Goal: Navigation & Orientation: Find specific page/section

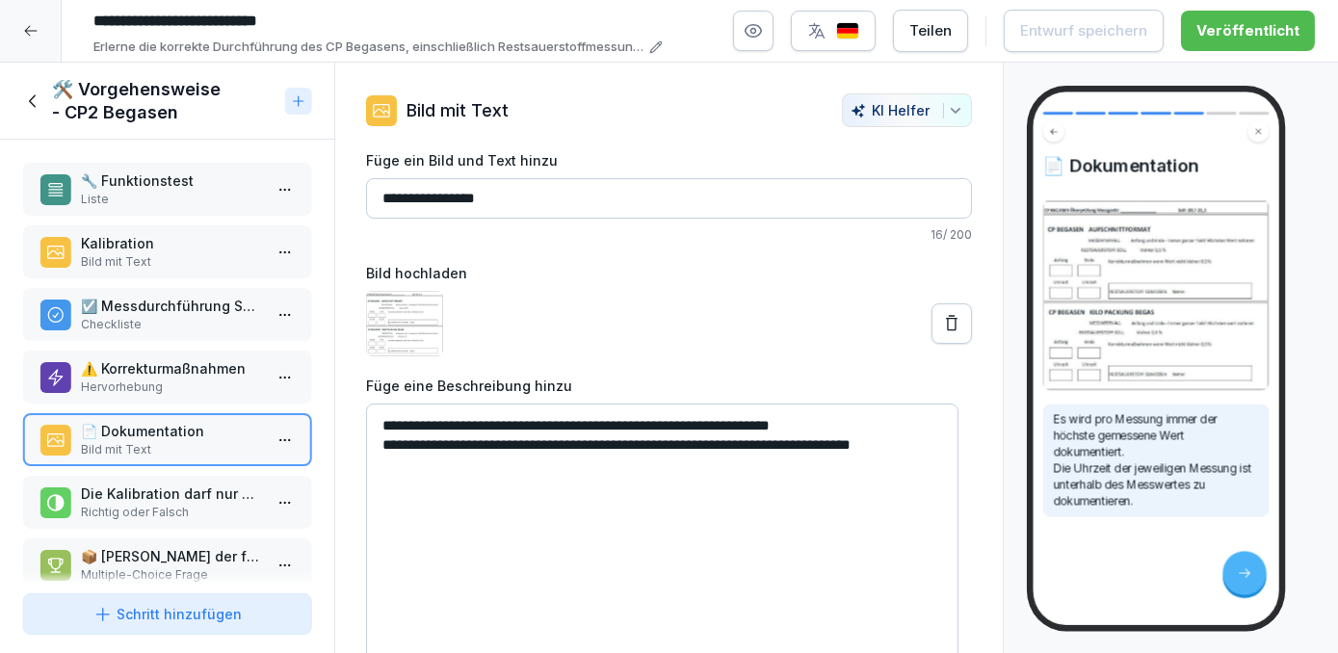
click at [25, 47] on div at bounding box center [31, 31] width 62 height 62
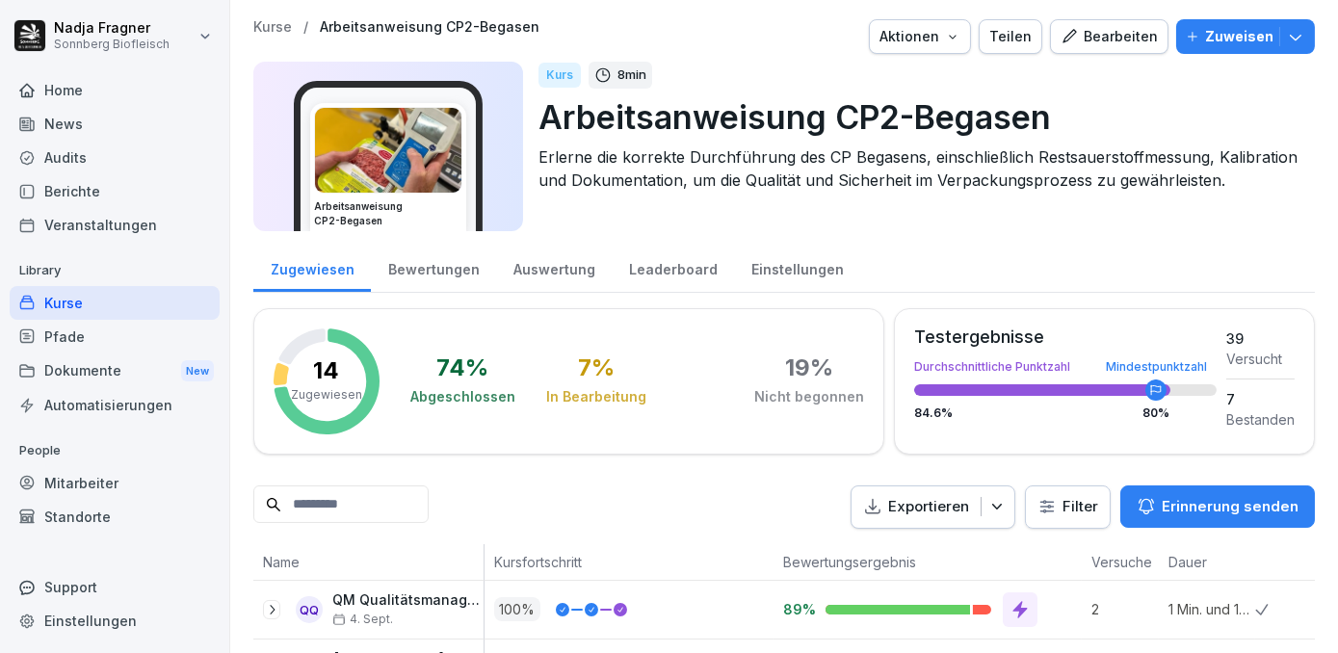
click at [66, 89] on div "Home" at bounding box center [115, 90] width 210 height 34
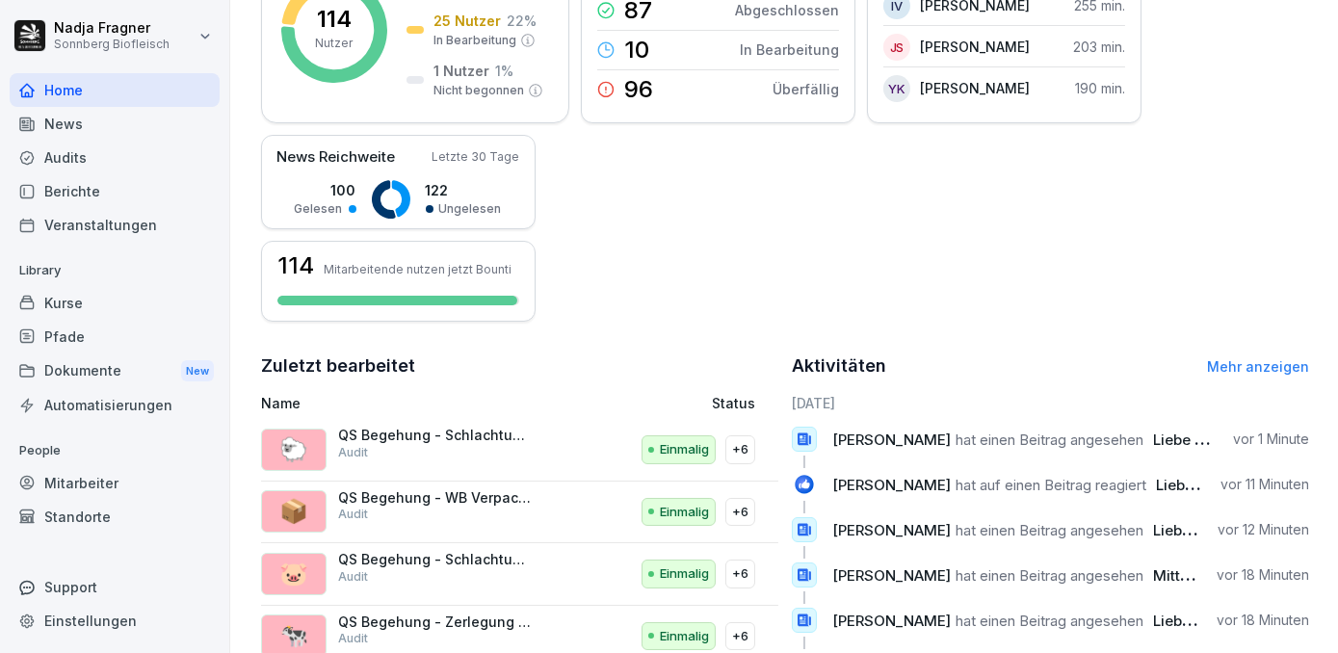
scroll to position [534, 0]
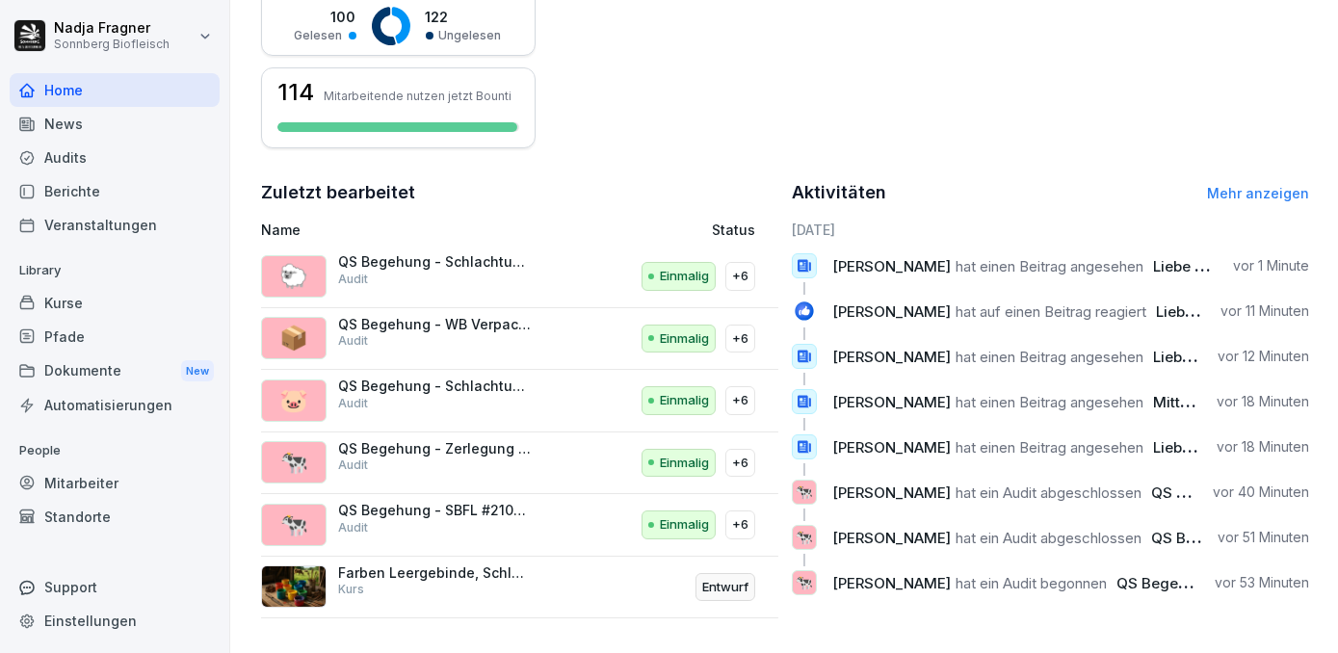
click at [92, 127] on div "News" at bounding box center [115, 124] width 210 height 34
click at [101, 299] on div "Kurse" at bounding box center [115, 303] width 210 height 34
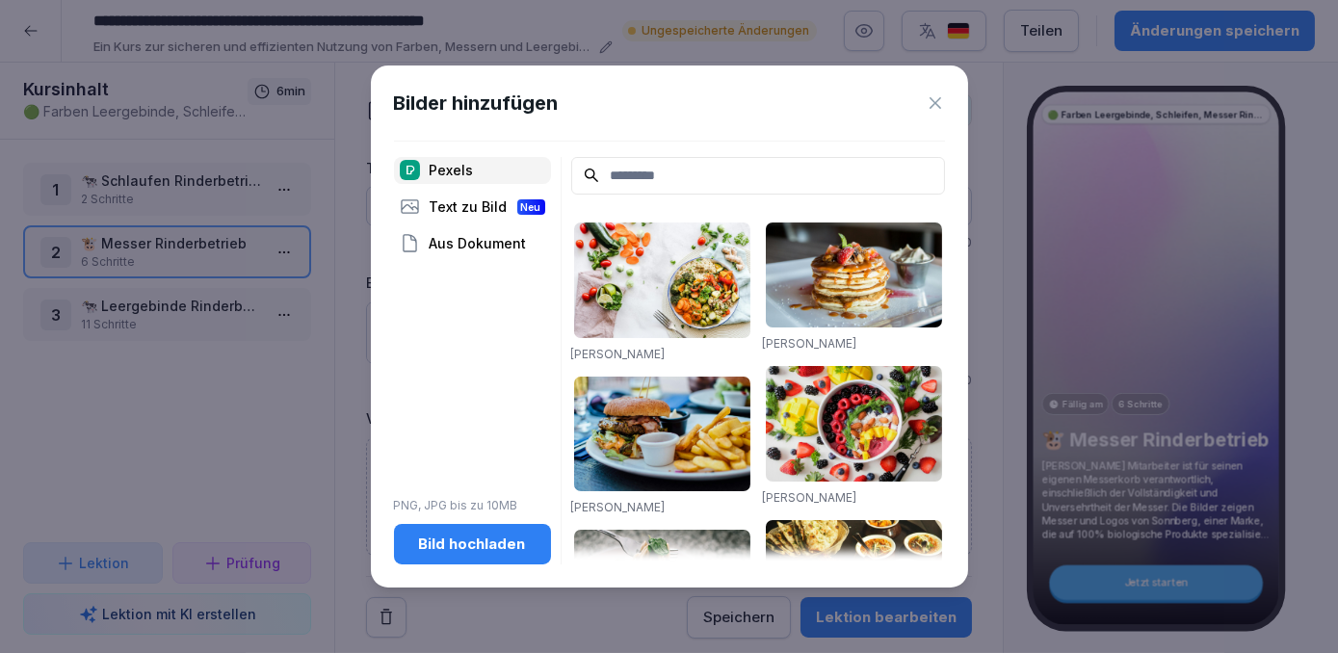
drag, startPoint x: 940, startPoint y: 104, endPoint x: 925, endPoint y: 114, distance: 18.2
click at [941, 105] on icon at bounding box center [935, 102] width 19 height 19
